Goal: Navigation & Orientation: Find specific page/section

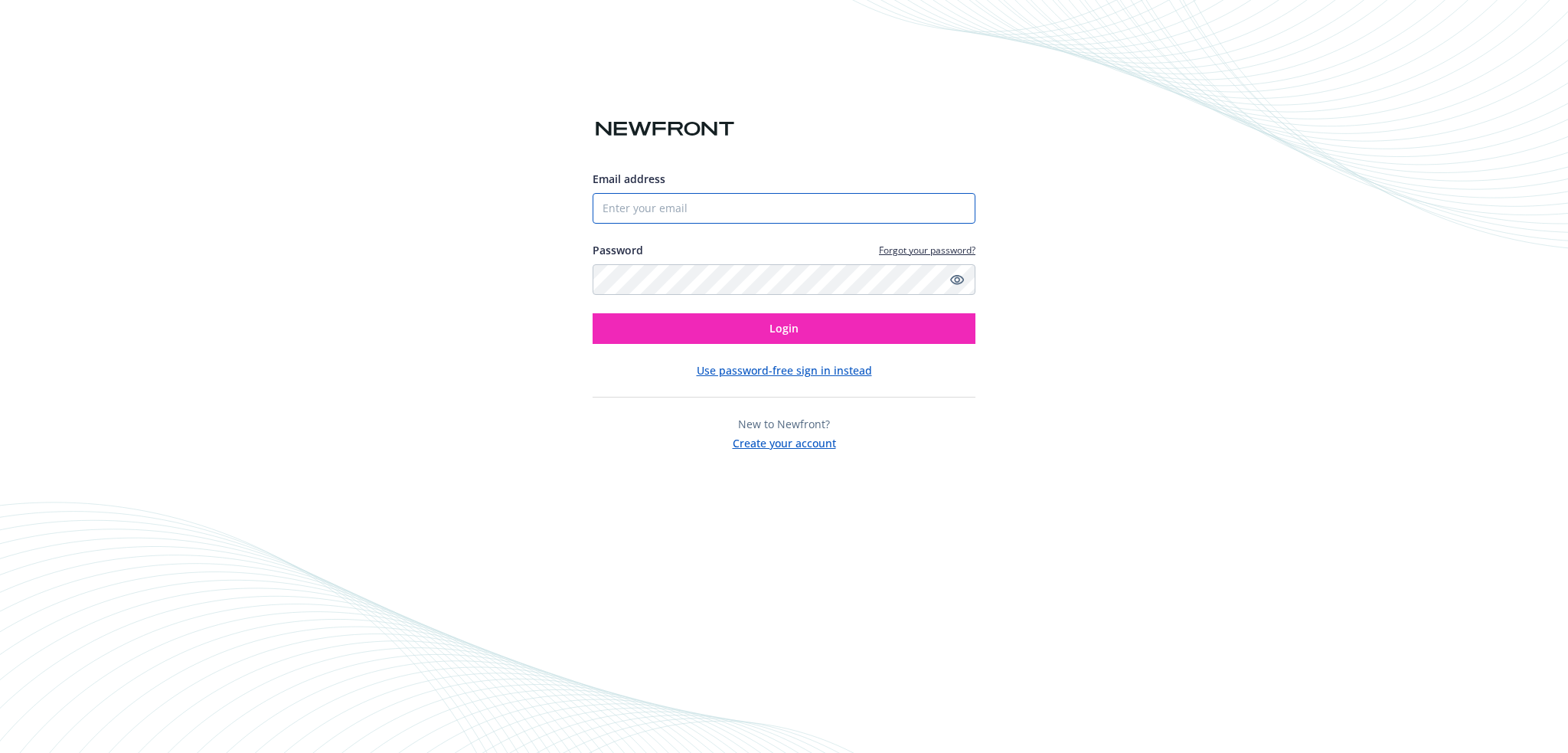
click at [692, 204] on input "Email address" at bounding box center [784, 208] width 382 height 31
type input "[PERSON_NAME][EMAIL_ADDRESS][PERSON_NAME][DOMAIN_NAME]"
click at [592, 313] on button "Login" at bounding box center [784, 329] width 382 height 31
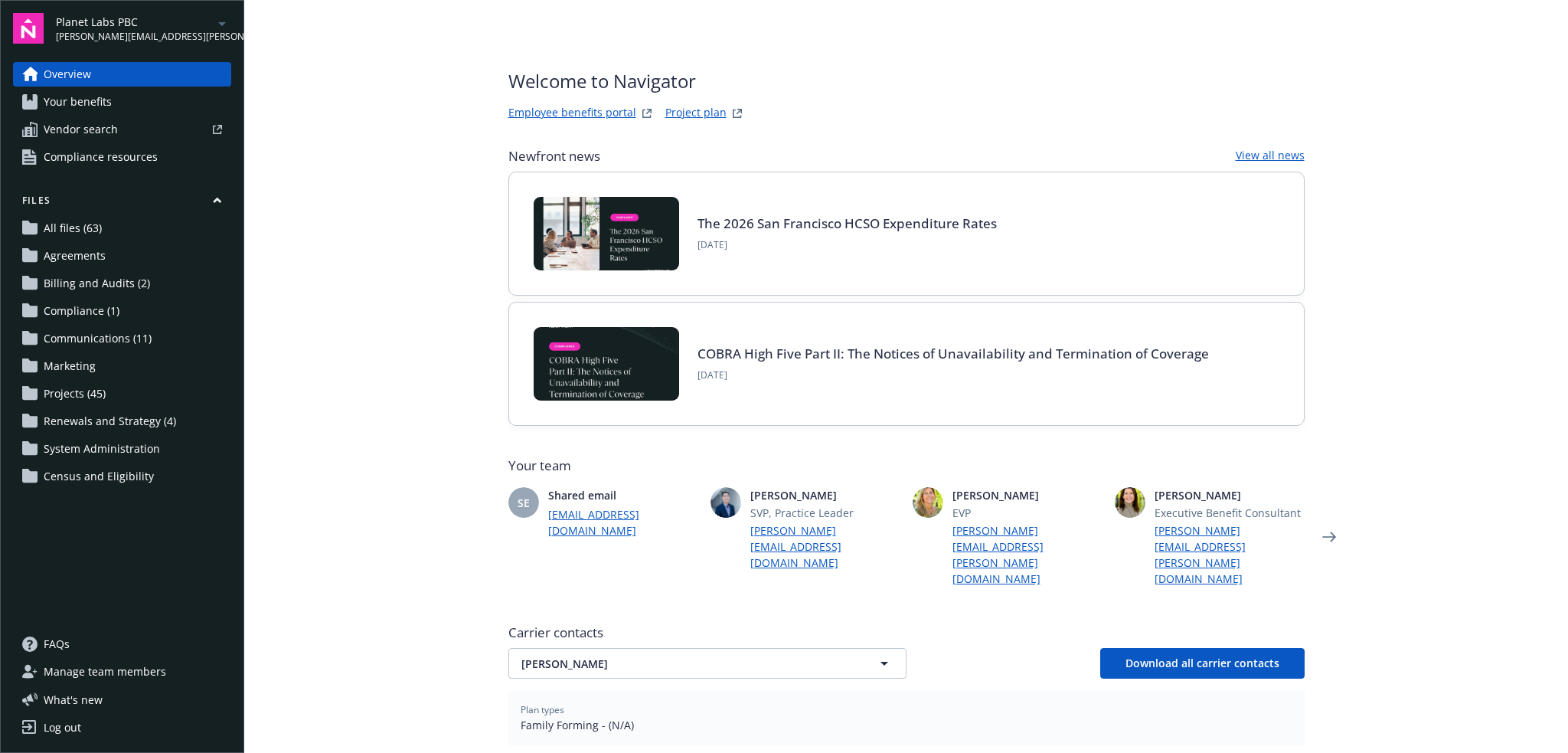
click at [224, 20] on icon "arrowDropDown" at bounding box center [222, 24] width 19 height 19
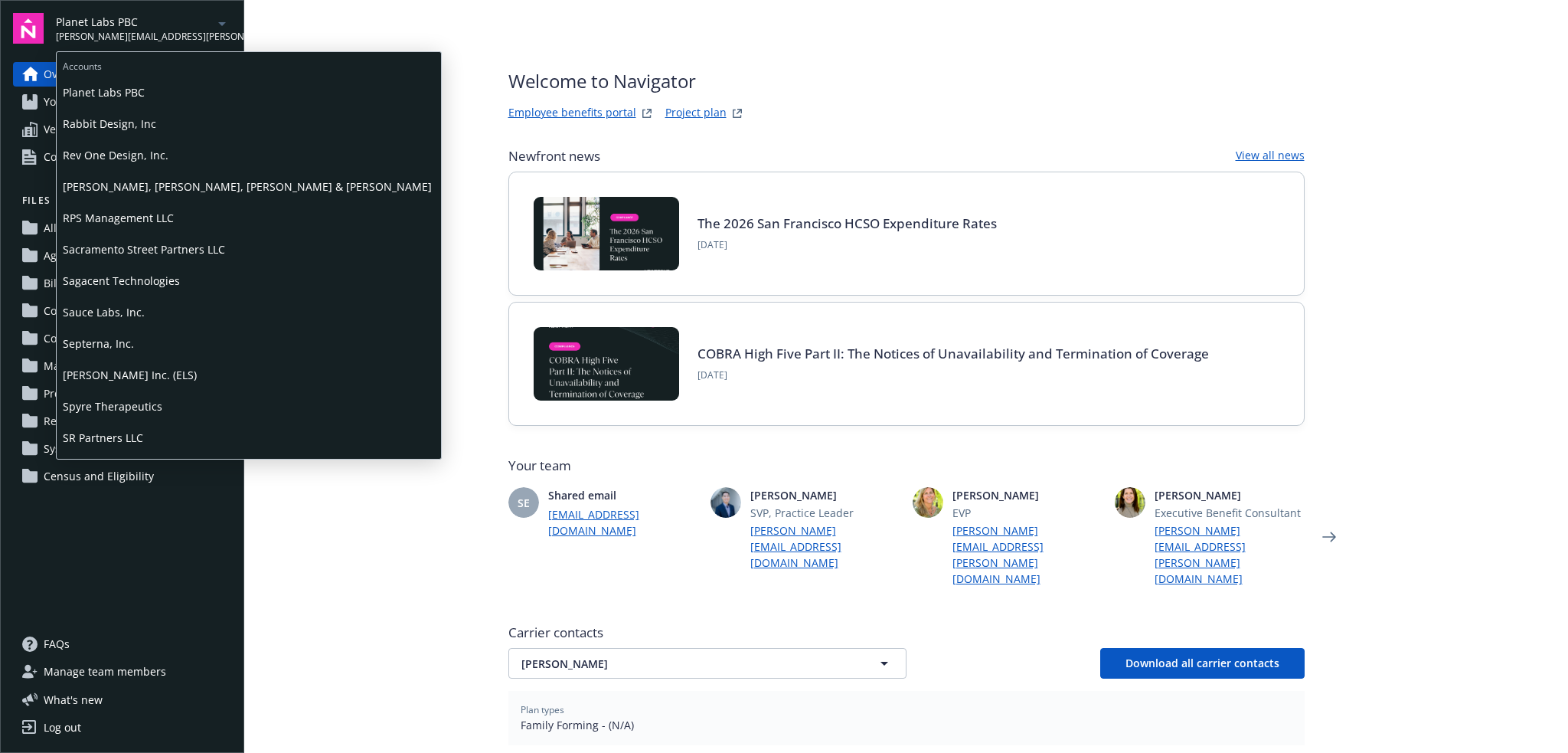
scroll to position [1037, 0]
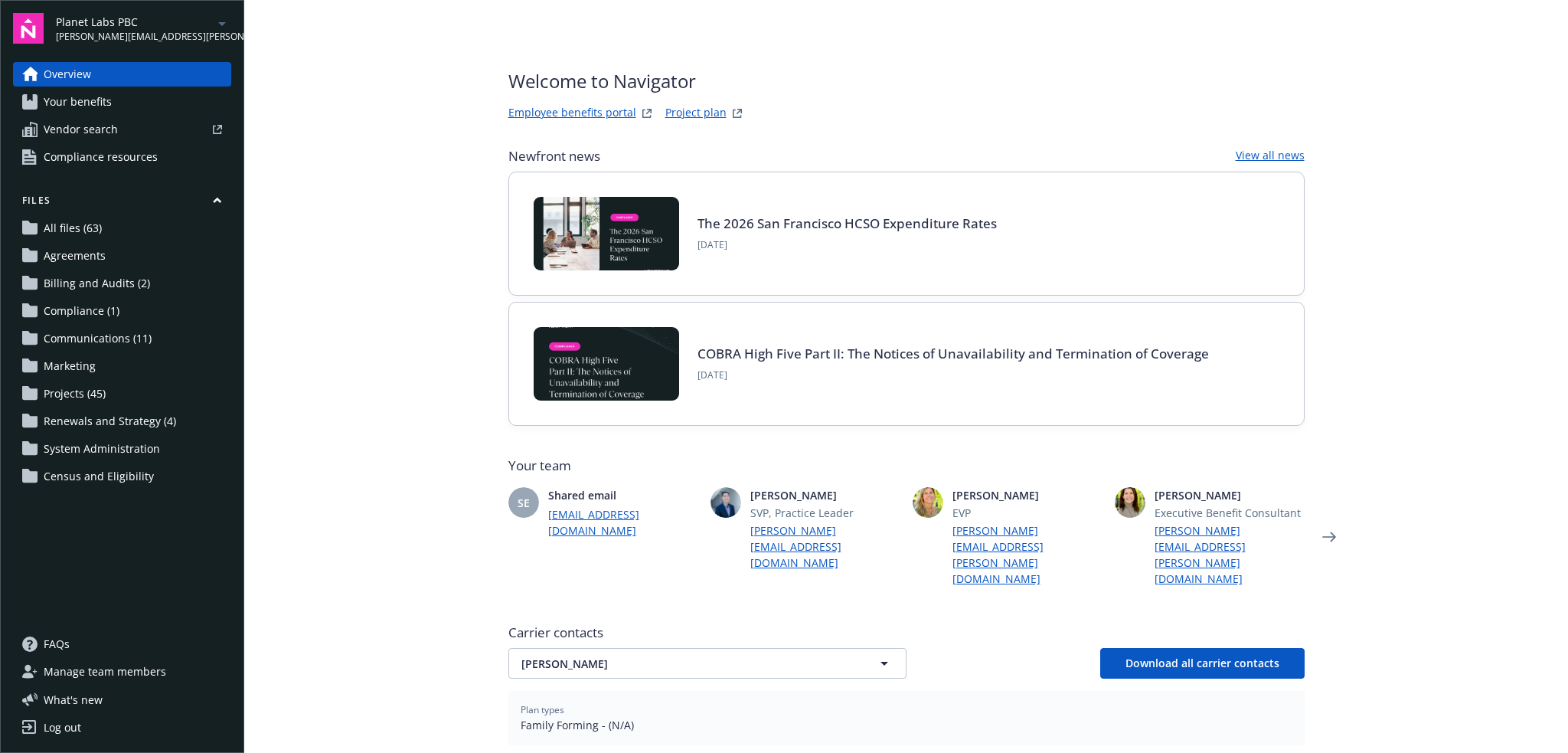
click at [1417, 132] on main "Welcome to Navigator Employee benefits portal Project plan Newfront news View a…" at bounding box center [906, 376] width 1324 height 753
